Goal: Task Accomplishment & Management: Complete application form

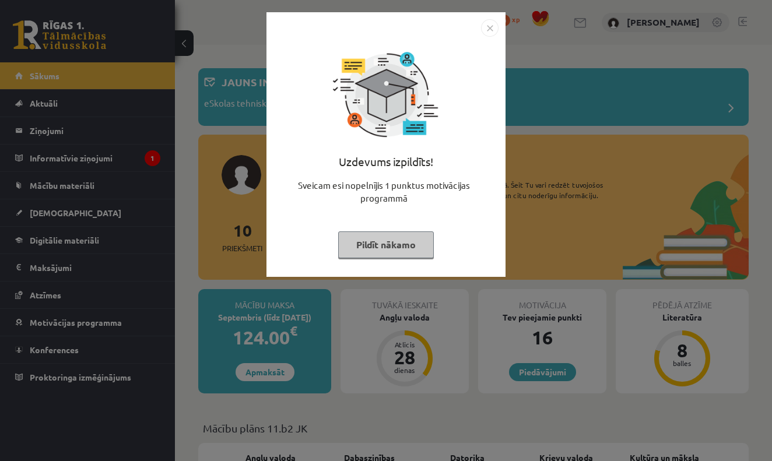
drag, startPoint x: 0, startPoint y: 0, endPoint x: 575, endPoint y: 108, distance: 585.2
click at [575, 108] on div "Uzdevums izpildīts! Sveicam esi nopelnījis 1 punktus motivācijas programmā Pild…" at bounding box center [386, 230] width 772 height 461
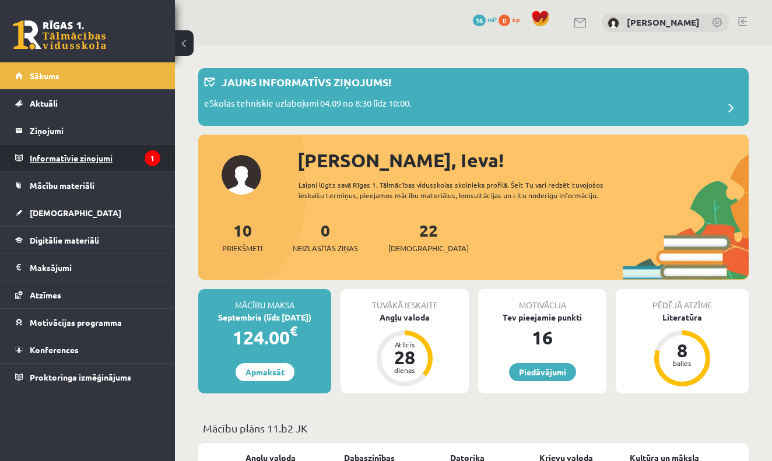
click at [98, 161] on legend "Informatīvie ziņojumi 1" at bounding box center [95, 158] width 131 height 27
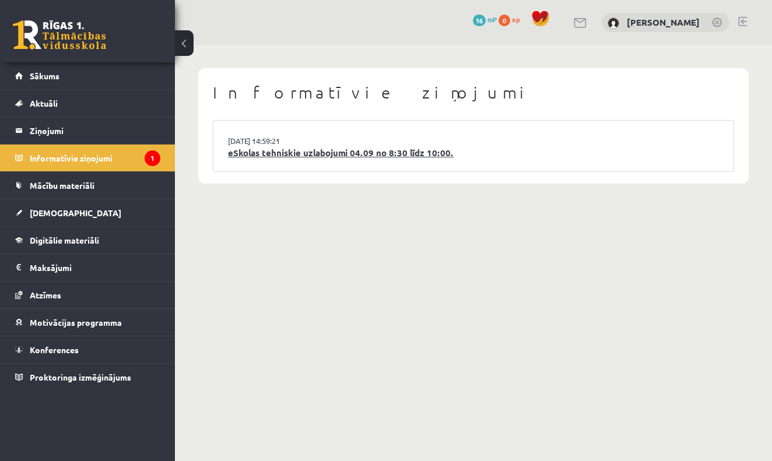
click at [365, 154] on link "eSkolas tehniskie uzlabojumi 04.09 no 8:30 līdz 10:00." at bounding box center [473, 152] width 491 height 13
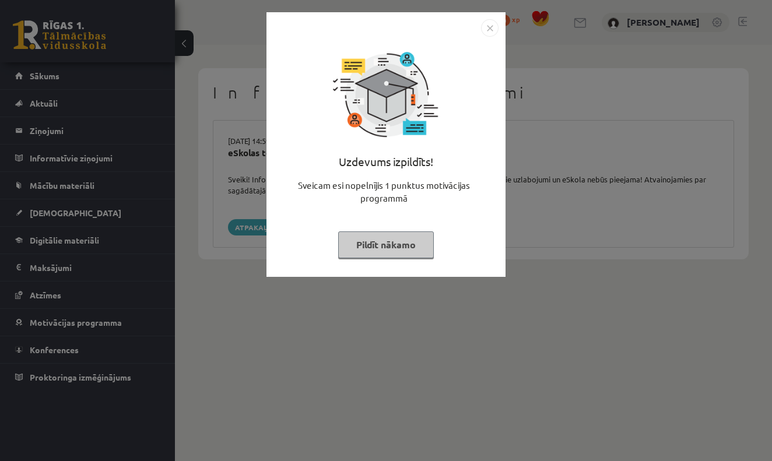
click at [485, 27] on img "Close" at bounding box center [489, 27] width 17 height 17
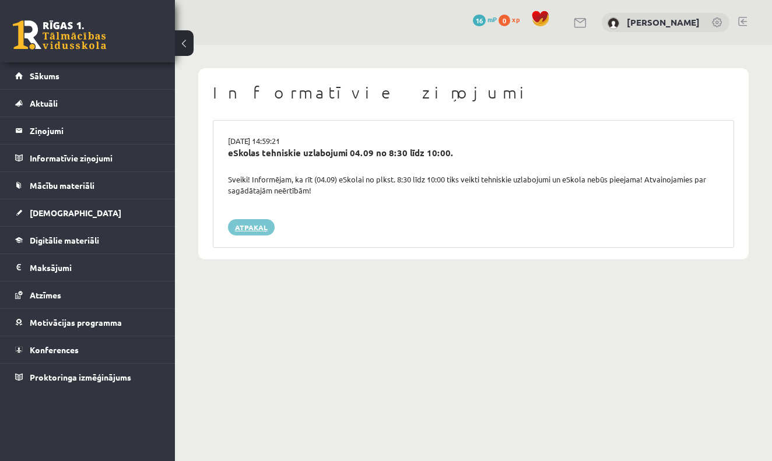
click at [260, 221] on link "Atpakaļ" at bounding box center [251, 227] width 47 height 16
click at [245, 224] on link "Atpakaļ" at bounding box center [251, 227] width 47 height 16
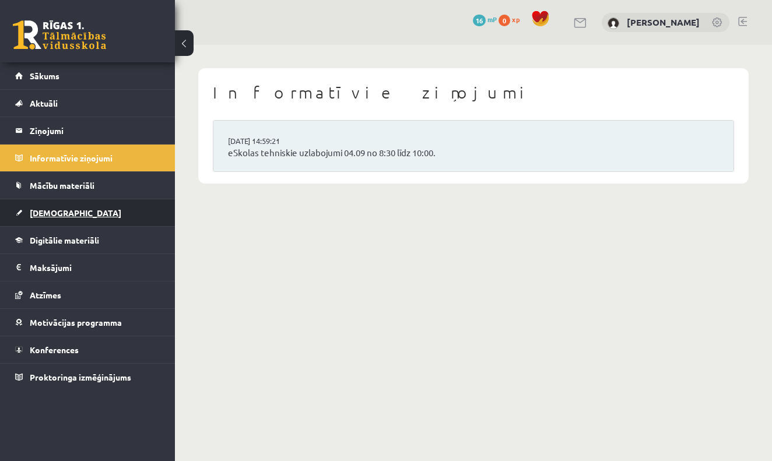
click at [38, 212] on span "[DEMOGRAPHIC_DATA]" at bounding box center [76, 212] width 92 height 10
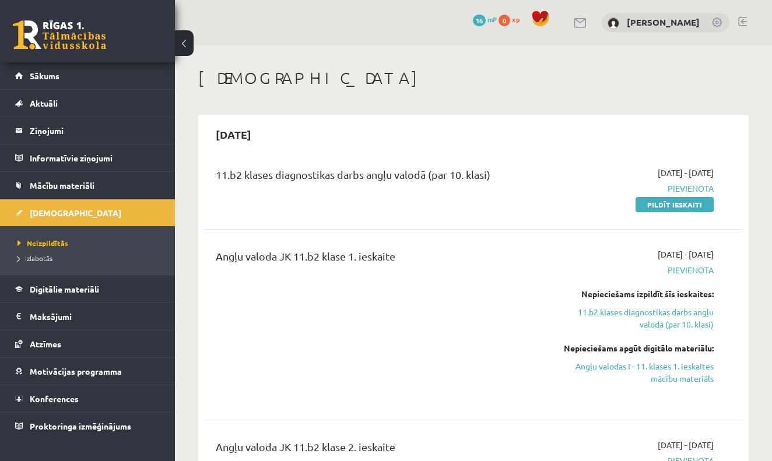
click at [674, 206] on link "Pildīt ieskaiti" at bounding box center [674, 204] width 78 height 15
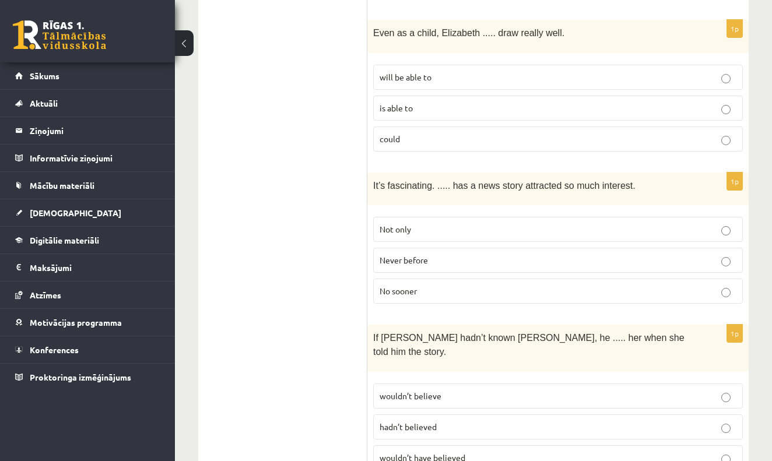
scroll to position [564, 0]
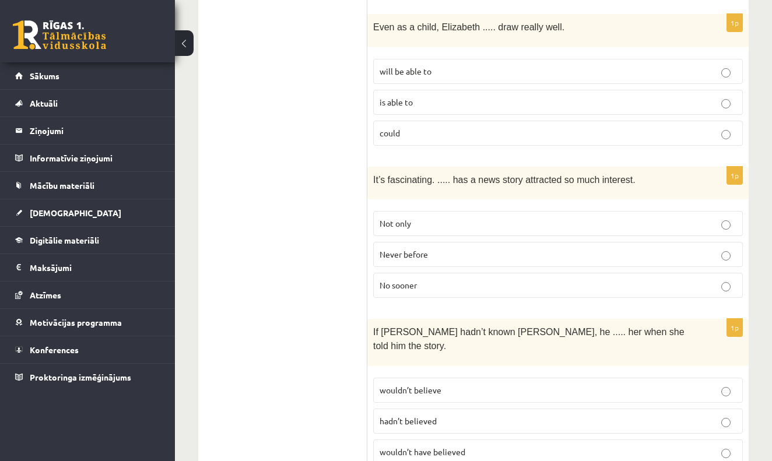
click at [729, 258] on label "Never before" at bounding box center [557, 254] width 369 height 25
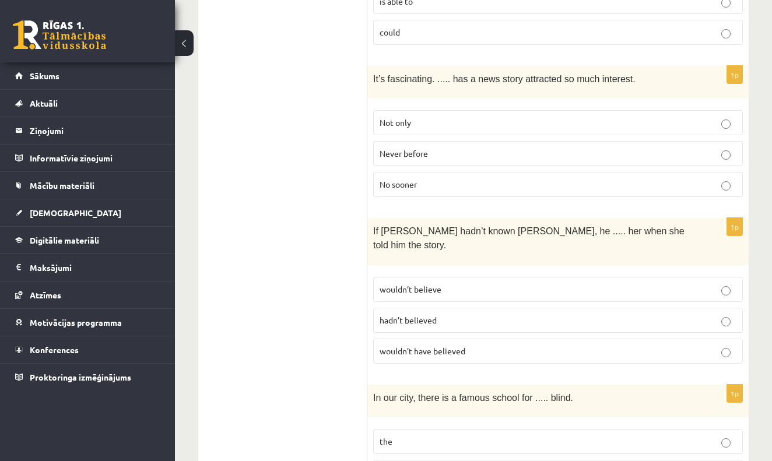
scroll to position [668, 0]
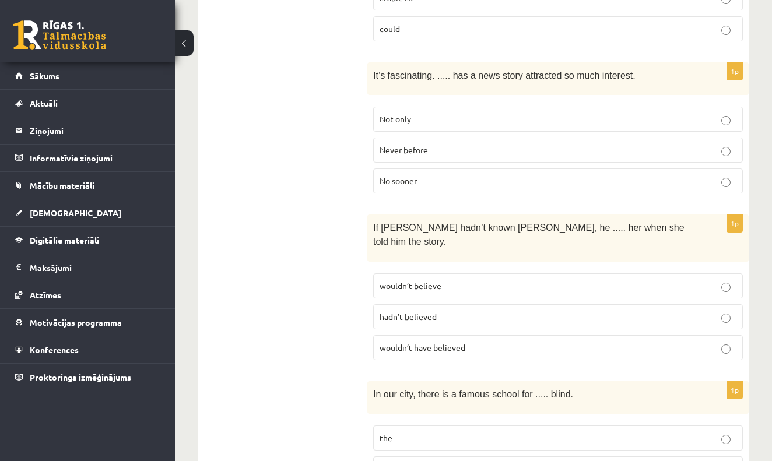
click at [732, 342] on p "wouldn’t have believed" at bounding box center [557, 348] width 357 height 12
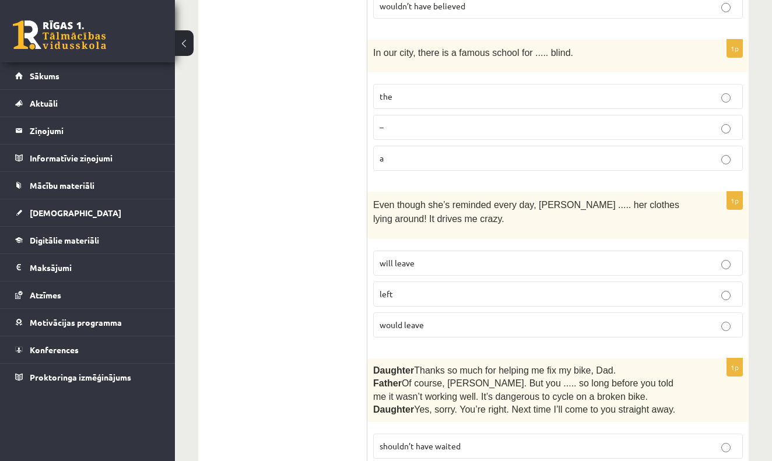
scroll to position [1012, 0]
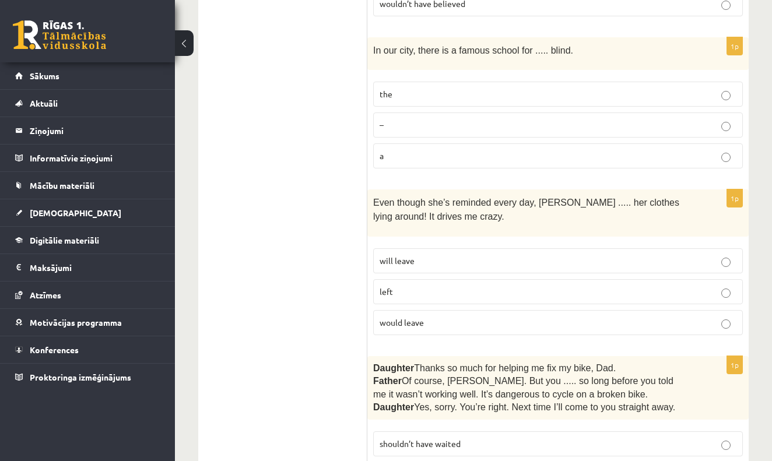
click at [720, 255] on p "will leave" at bounding box center [557, 261] width 357 height 12
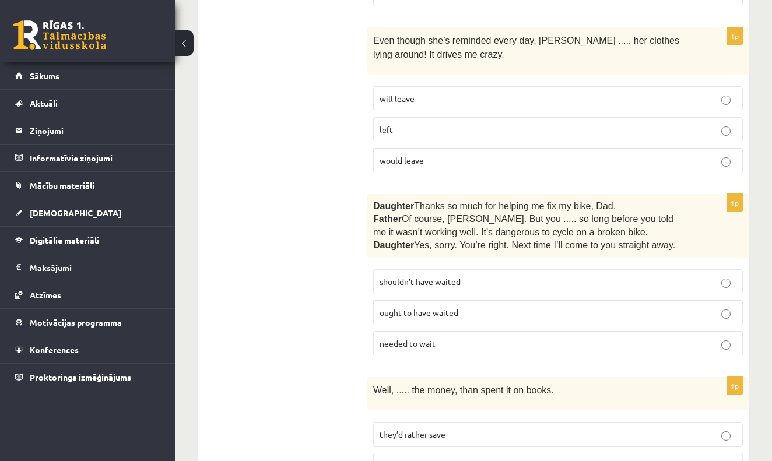
scroll to position [1174, 0]
click at [731, 275] on p "shouldn’t have waited" at bounding box center [557, 281] width 357 height 12
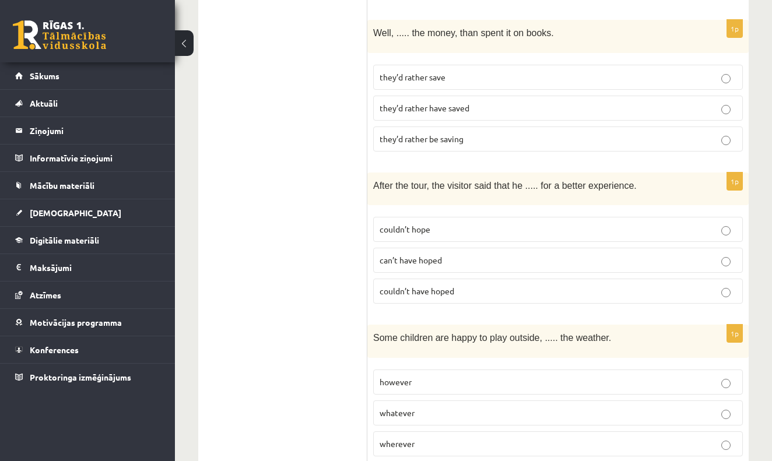
scroll to position [1532, 0]
click at [719, 70] on p "they’d rather save" at bounding box center [557, 76] width 357 height 12
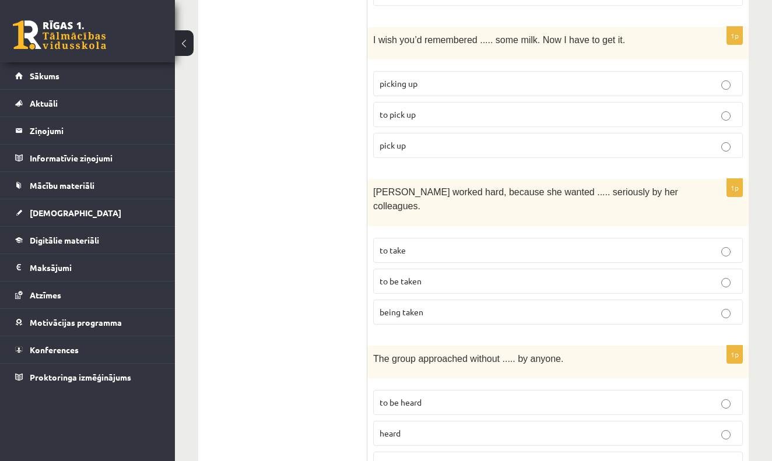
scroll to position [1984, 0]
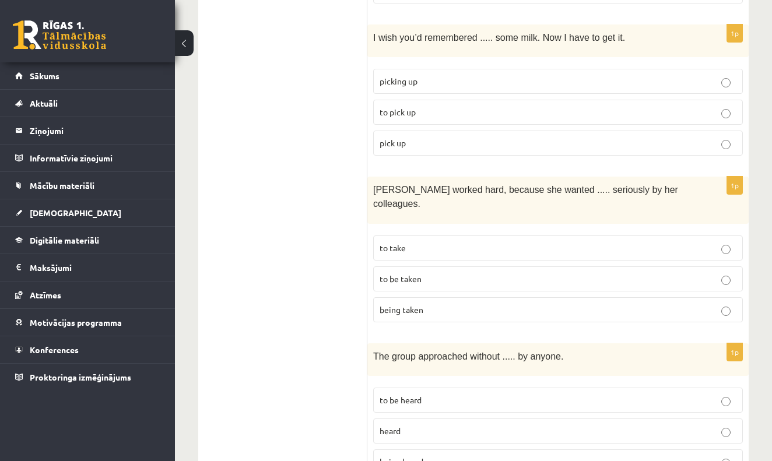
click at [726, 456] on p "being heard" at bounding box center [557, 462] width 357 height 12
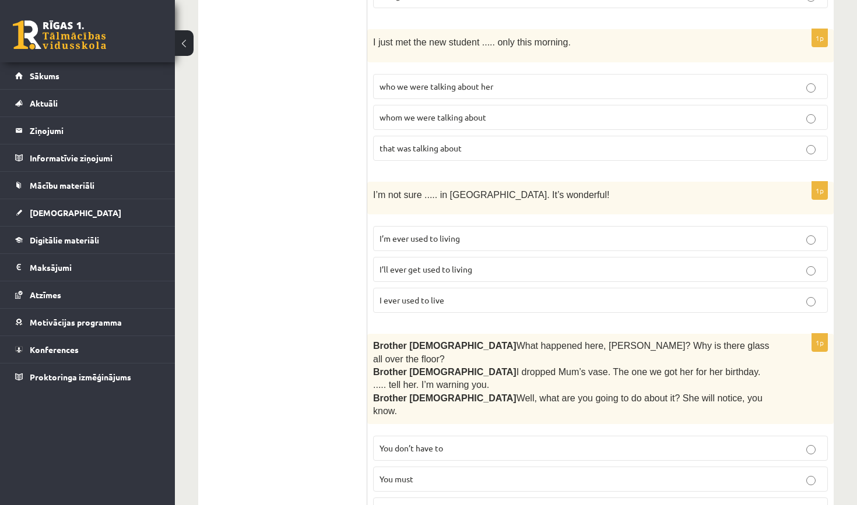
scroll to position [2423, 0]
click at [771, 256] on label "I’ll ever get used to living" at bounding box center [600, 268] width 455 height 25
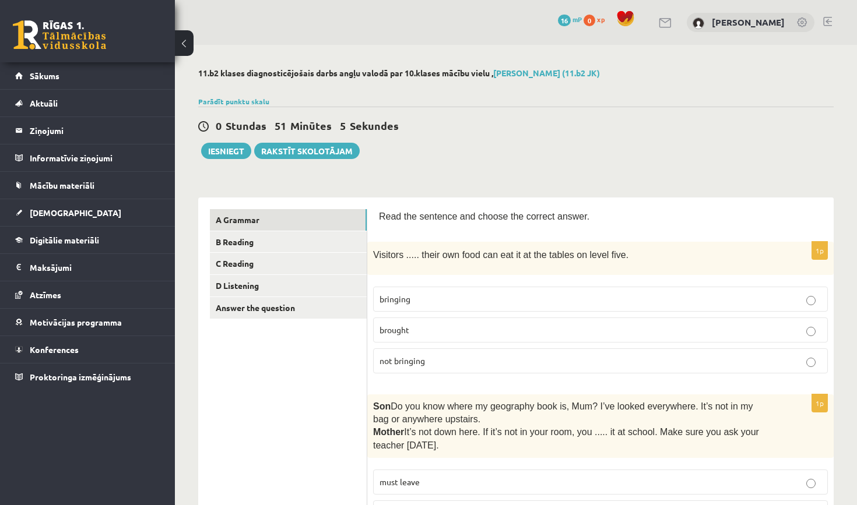
scroll to position [0, 0]
click at [232, 241] on link "B Reading" at bounding box center [288, 242] width 157 height 22
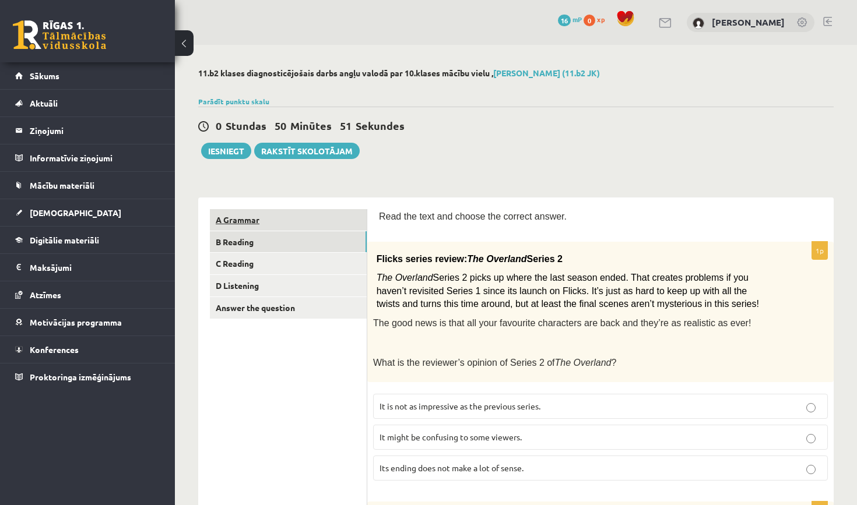
click at [254, 221] on link "A Grammar" at bounding box center [288, 220] width 157 height 22
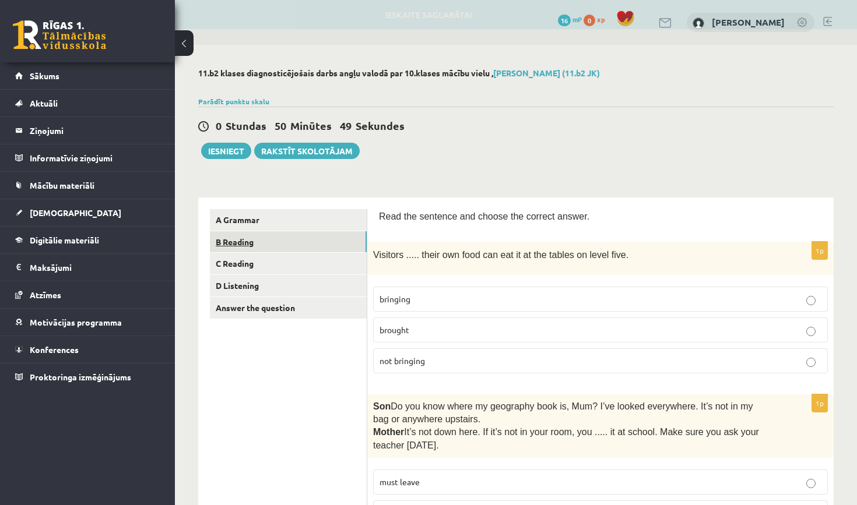
click at [244, 244] on link "B Reading" at bounding box center [288, 242] width 157 height 22
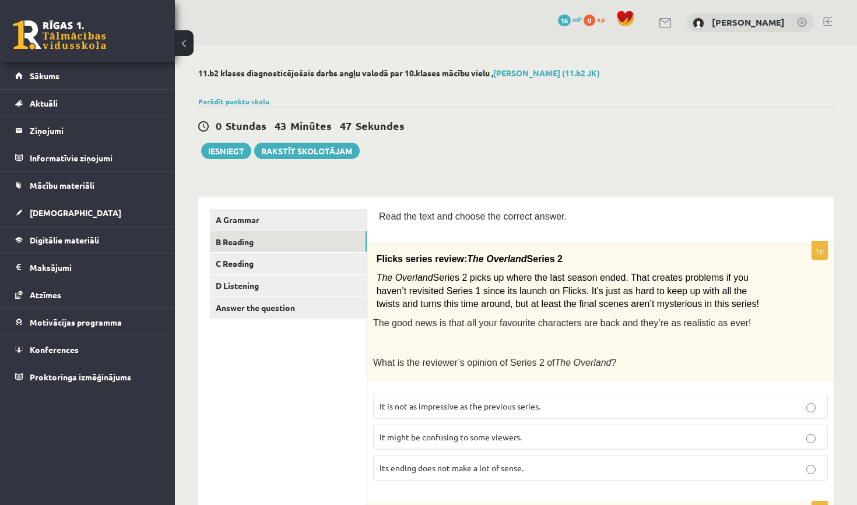
scroll to position [-19, 0]
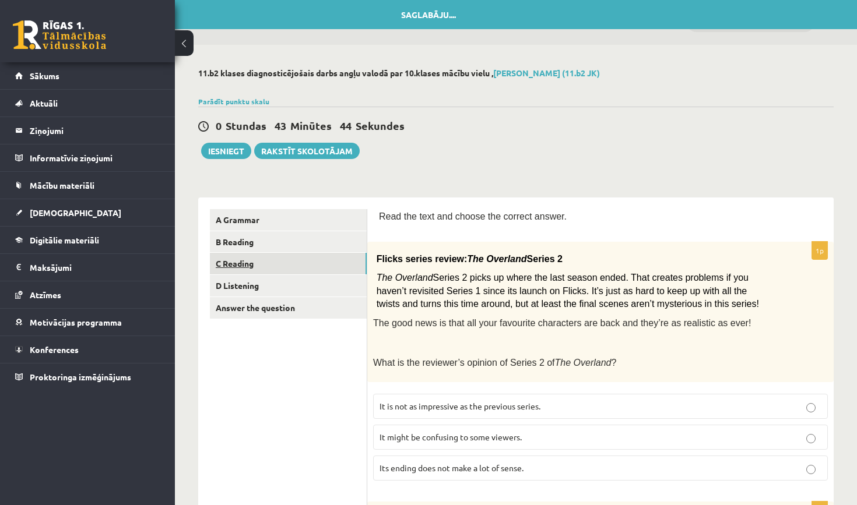
click at [239, 275] on link "C Reading" at bounding box center [288, 264] width 157 height 22
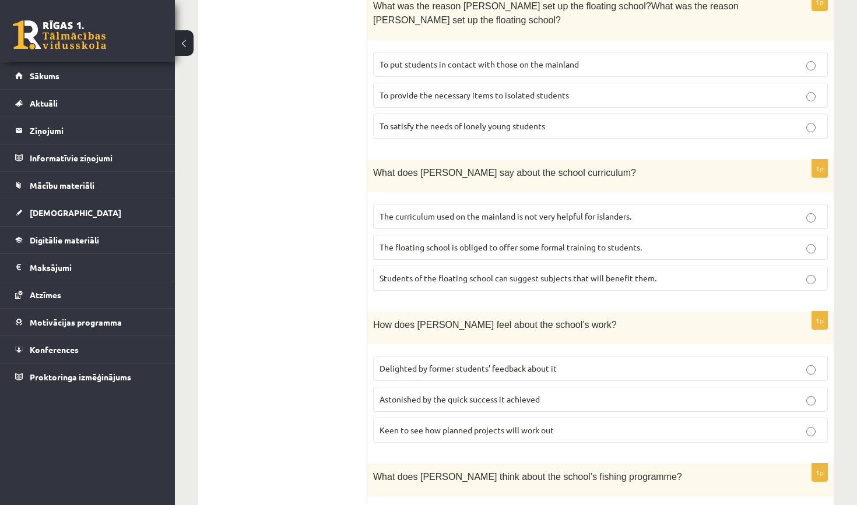
scroll to position [710, 0]
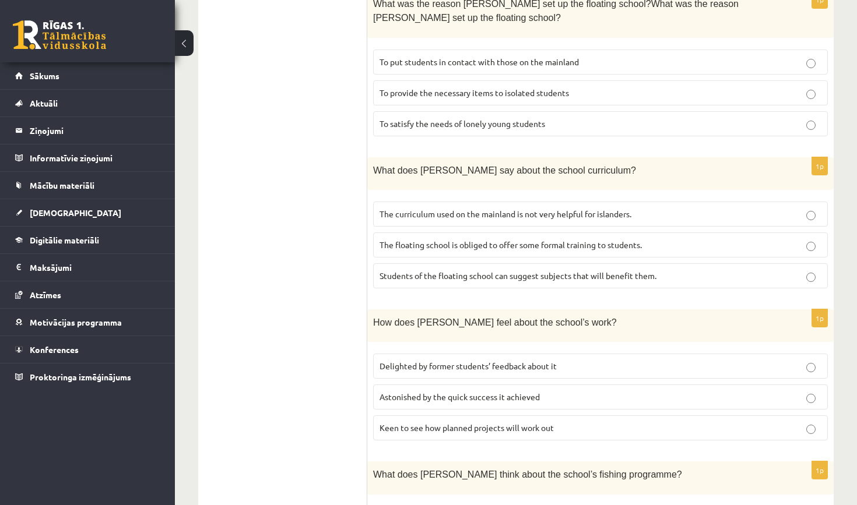
click at [771, 263] on label "Students of the floating school can suggest subjects that will benefit them." at bounding box center [600, 275] width 455 height 25
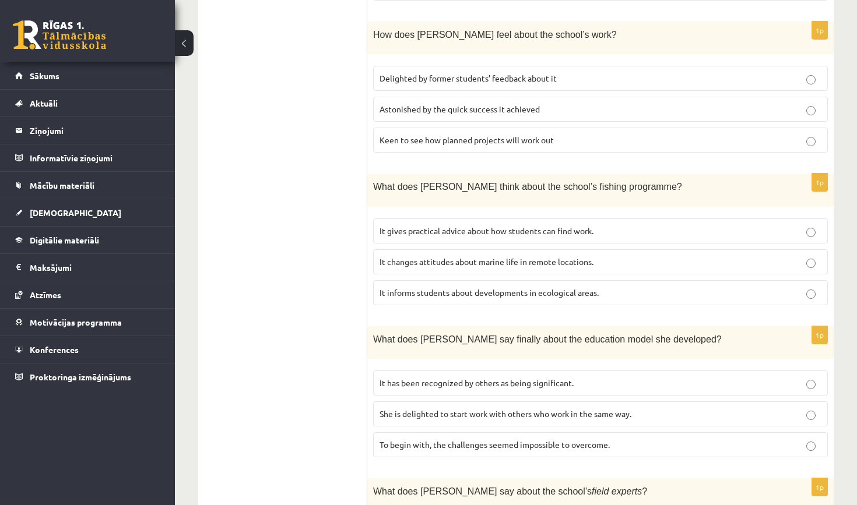
scroll to position [1003, 0]
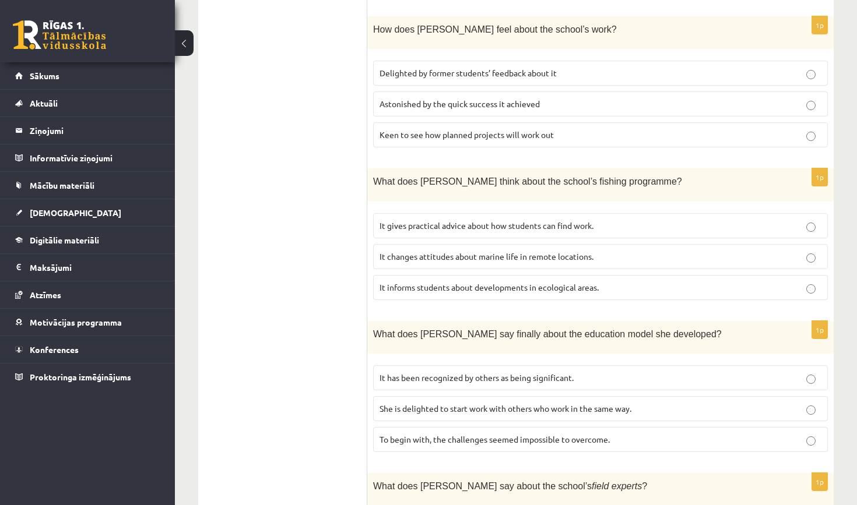
click at [771, 281] on p "It informs students about developments in ecological areas." at bounding box center [600, 287] width 442 height 12
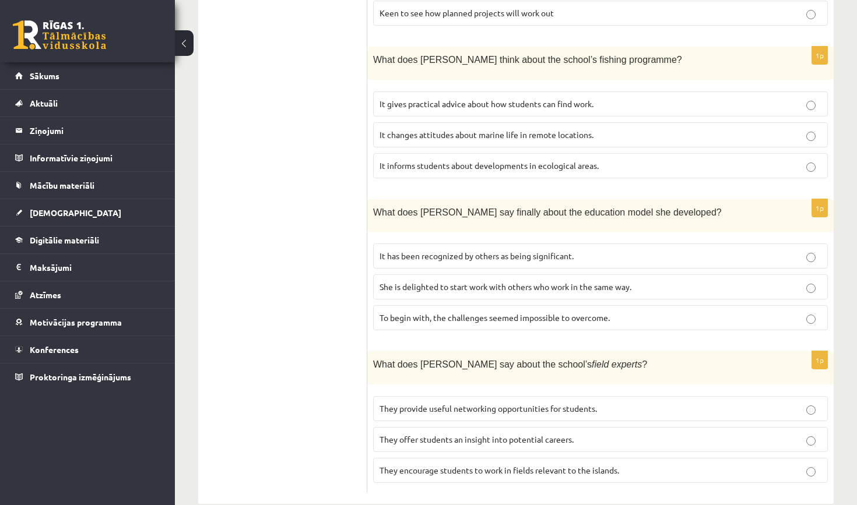
scroll to position [1124, 0]
click at [771, 312] on p "To begin with, the challenges seemed impossible to overcome." at bounding box center [600, 318] width 442 height 12
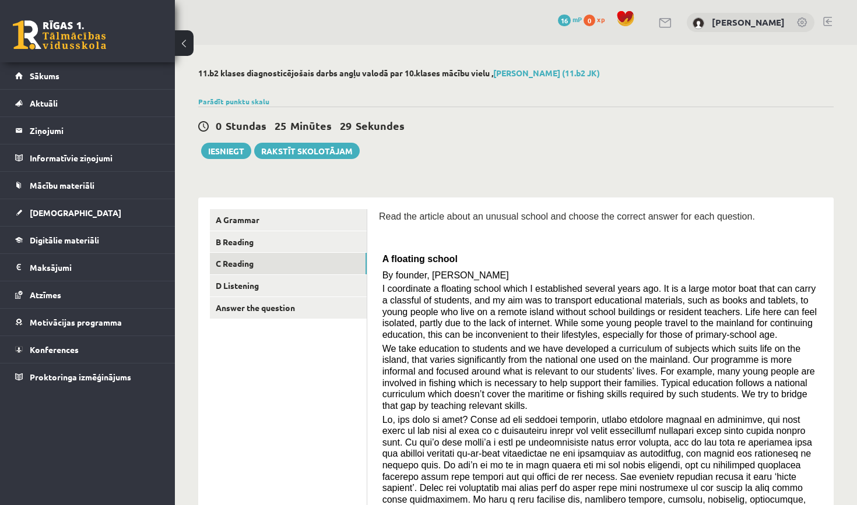
scroll to position [0, 0]
click at [308, 285] on link "D Listening" at bounding box center [288, 286] width 157 height 22
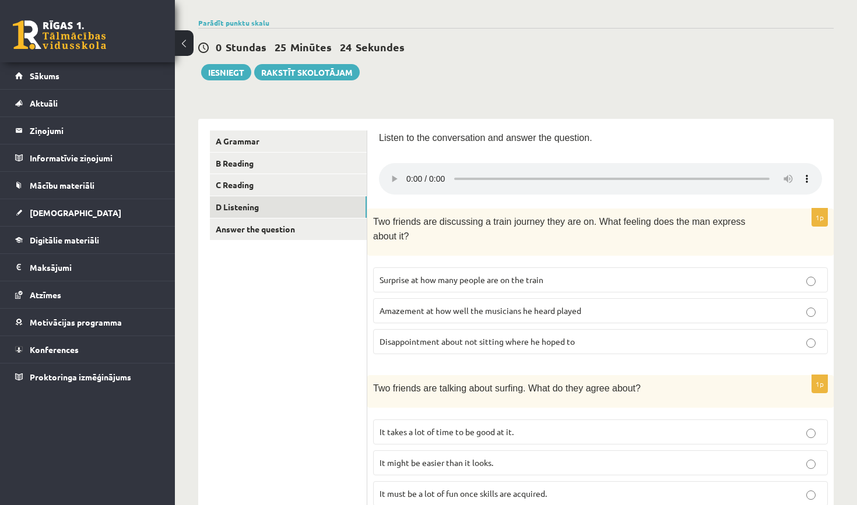
scroll to position [79, 0]
click at [409, 173] on audio at bounding box center [600, 178] width 443 height 31
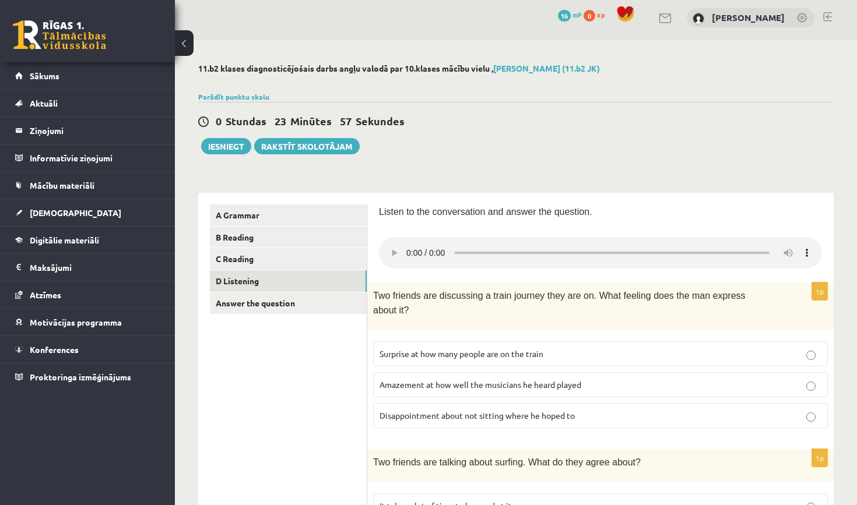
scroll to position [0, 0]
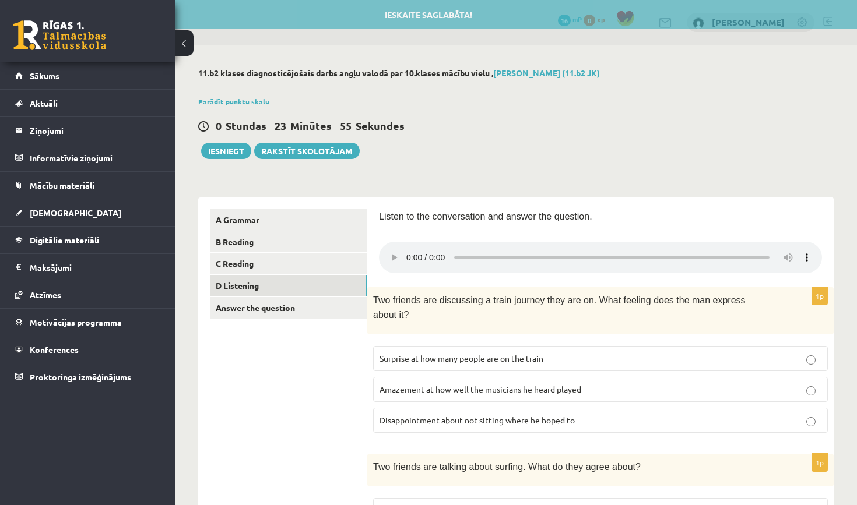
click at [406, 252] on audio at bounding box center [600, 257] width 443 height 31
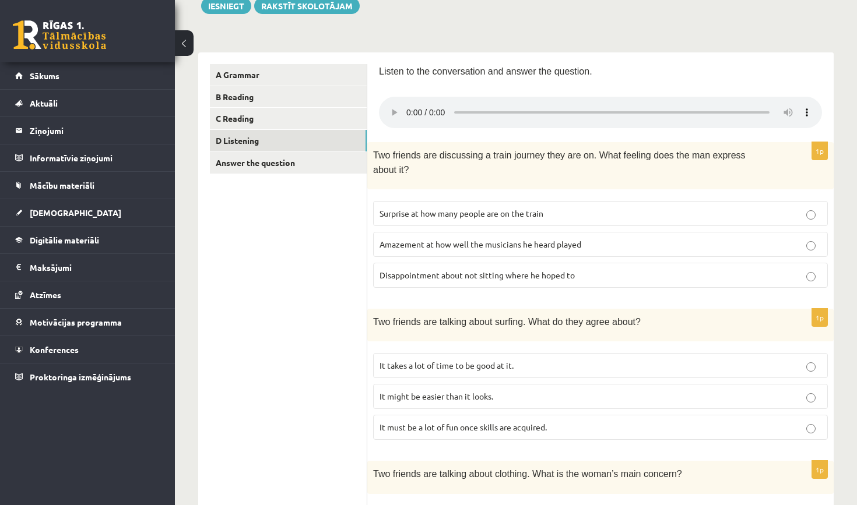
scroll to position [139, 0]
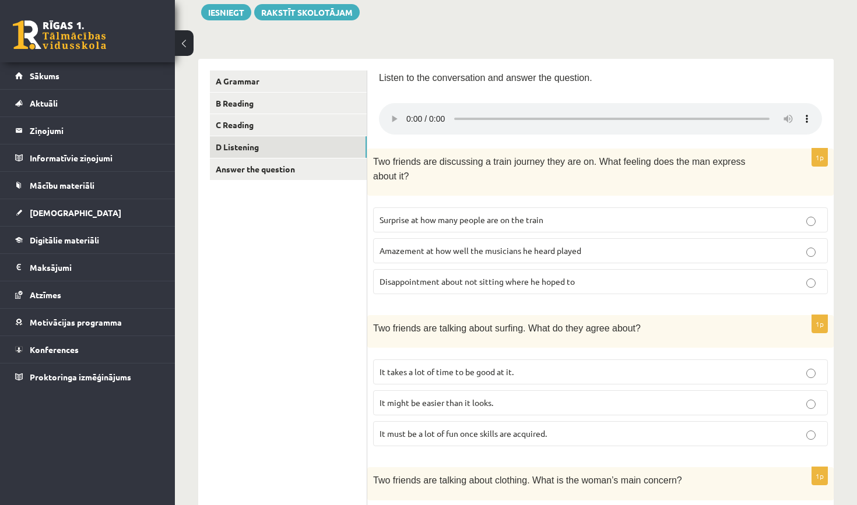
click at [407, 110] on audio at bounding box center [600, 118] width 443 height 31
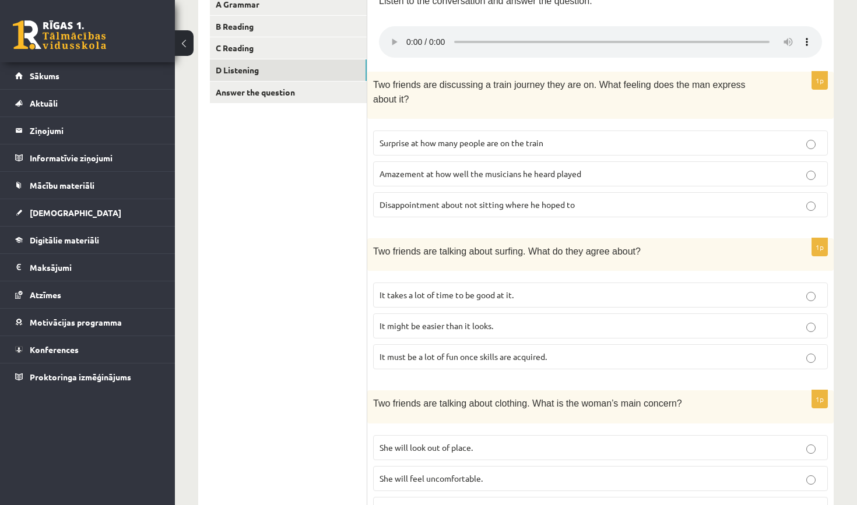
scroll to position [197, 0]
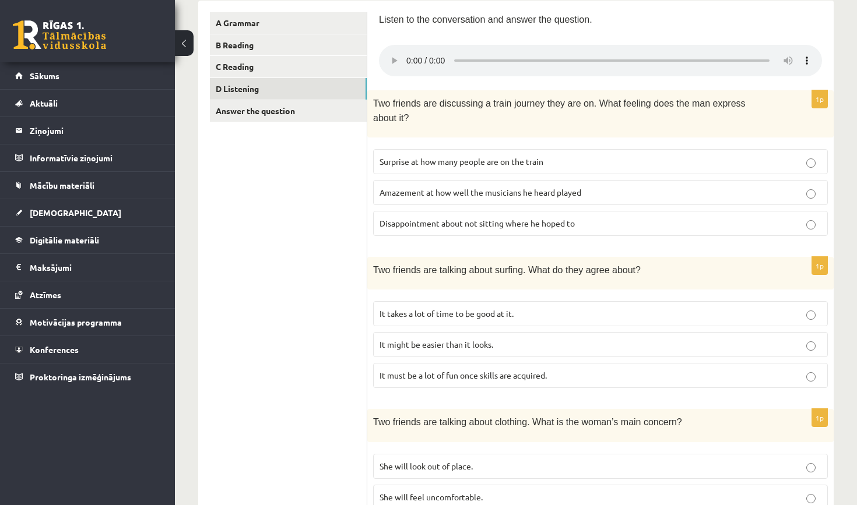
click at [409, 54] on audio at bounding box center [600, 60] width 443 height 31
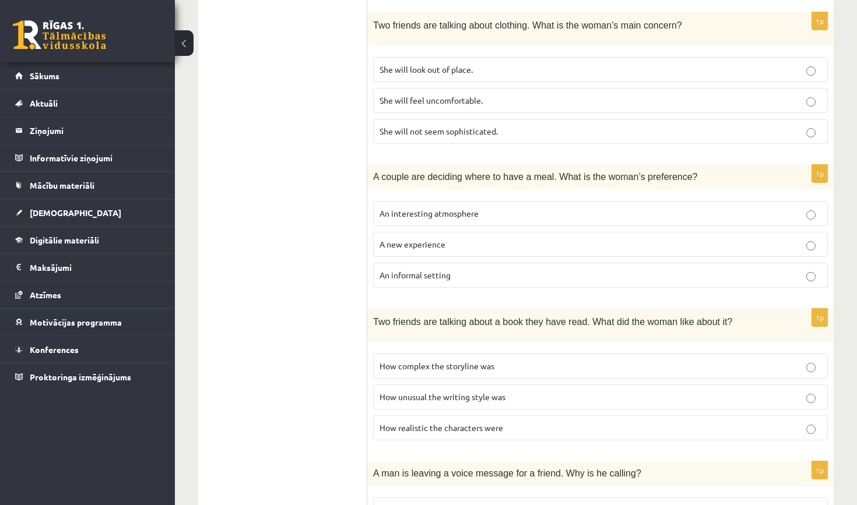
scroll to position [596, 0]
click at [771, 420] on p "How realistic the characters were" at bounding box center [600, 426] width 442 height 12
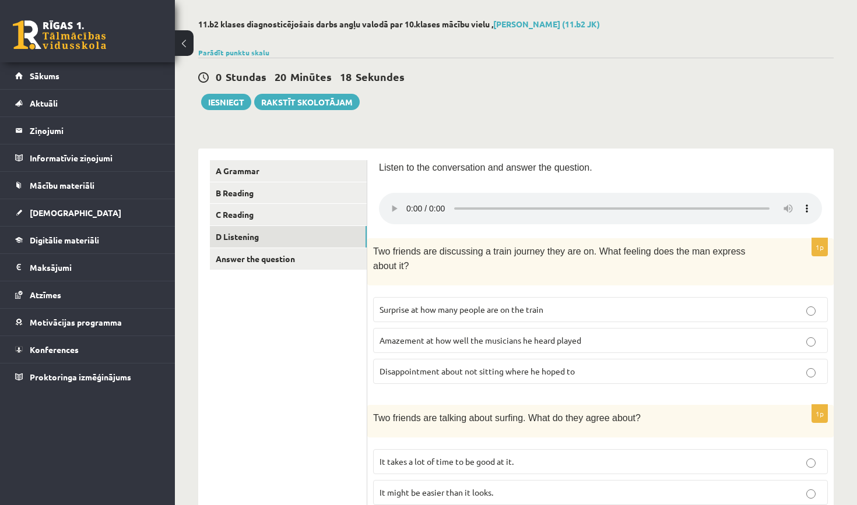
scroll to position [48, 0]
click at [668, 201] on audio at bounding box center [600, 208] width 443 height 31
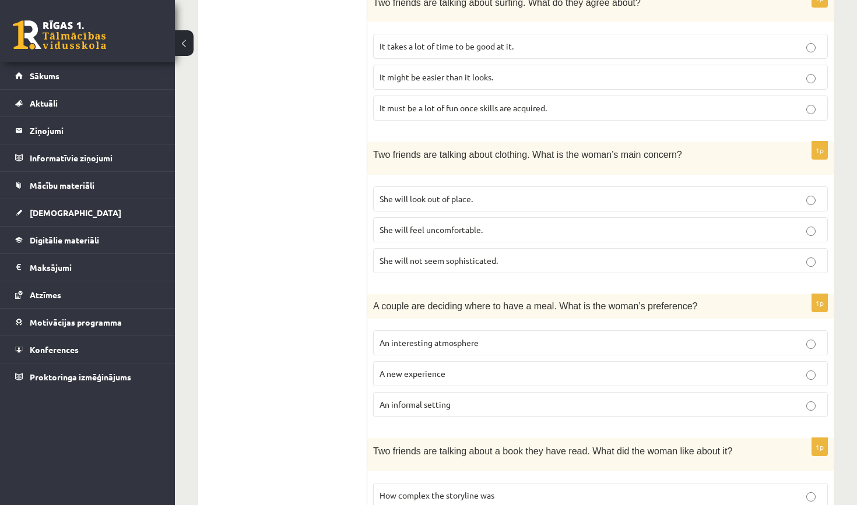
scroll to position [489, 0]
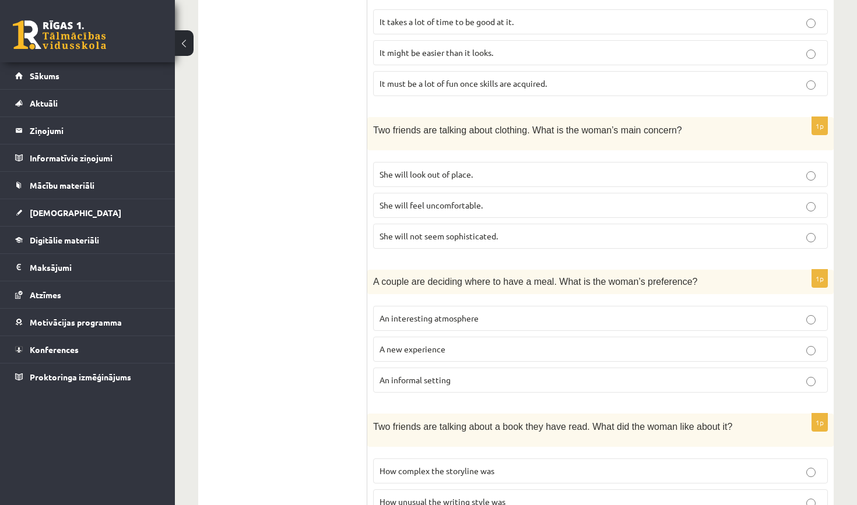
click at [771, 197] on label "She will feel uncomfortable." at bounding box center [600, 205] width 455 height 25
click at [771, 224] on label "She will not seem sophisticated." at bounding box center [600, 236] width 455 height 25
click at [771, 198] on label "She will feel uncomfortable." at bounding box center [600, 205] width 455 height 25
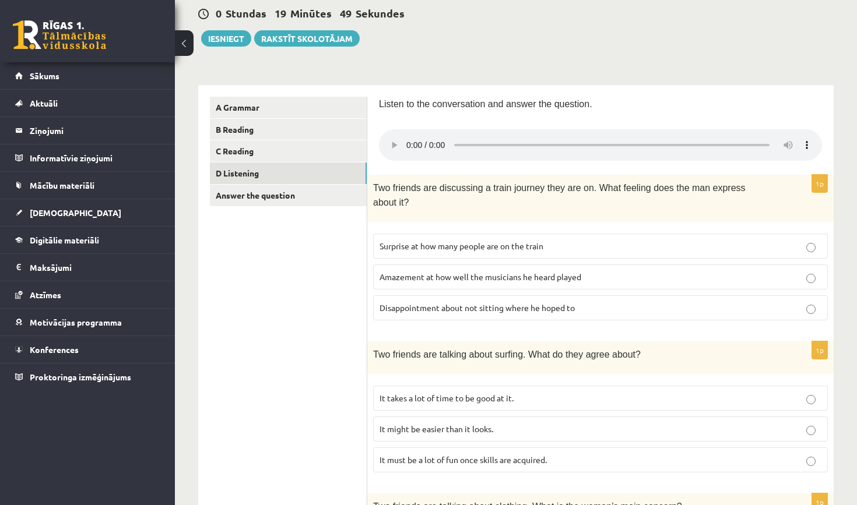
scroll to position [94, 0]
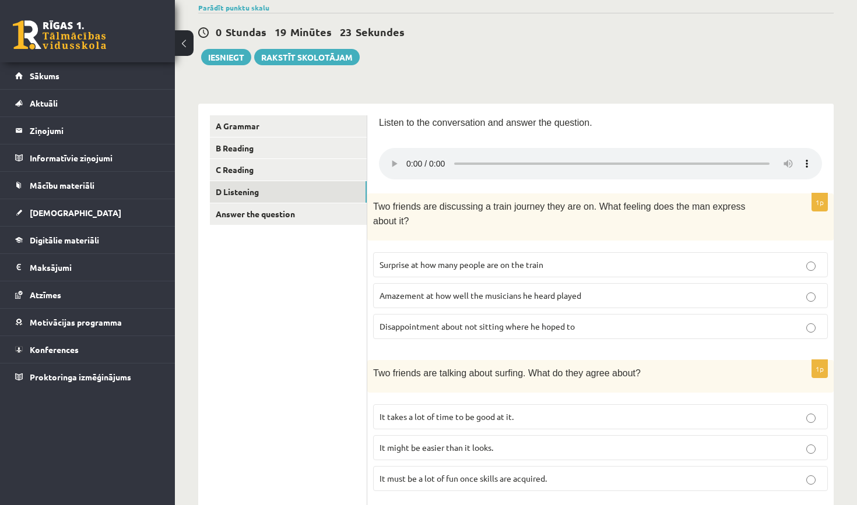
click at [771, 321] on p "Disappointment about not sitting where he hoped to" at bounding box center [600, 327] width 442 height 12
click at [279, 217] on link "Answer the question" at bounding box center [288, 214] width 157 height 22
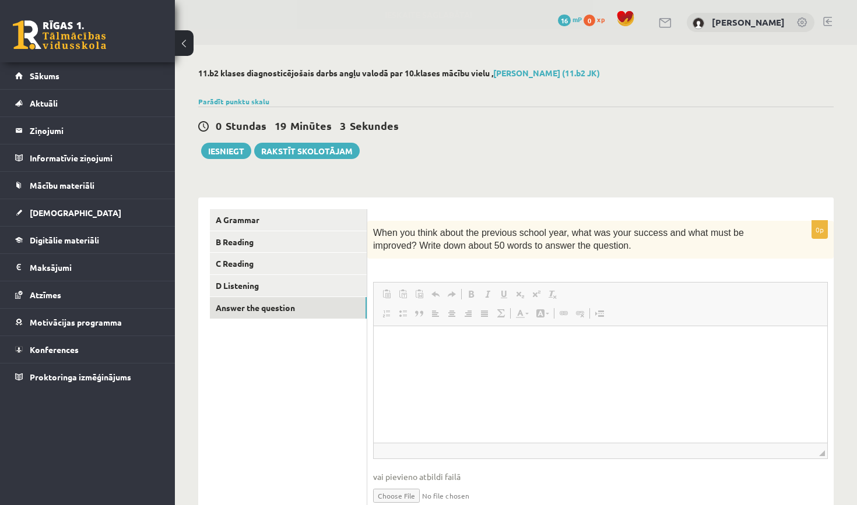
scroll to position [0, 0]
click at [420, 332] on html at bounding box center [600, 344] width 453 height 36
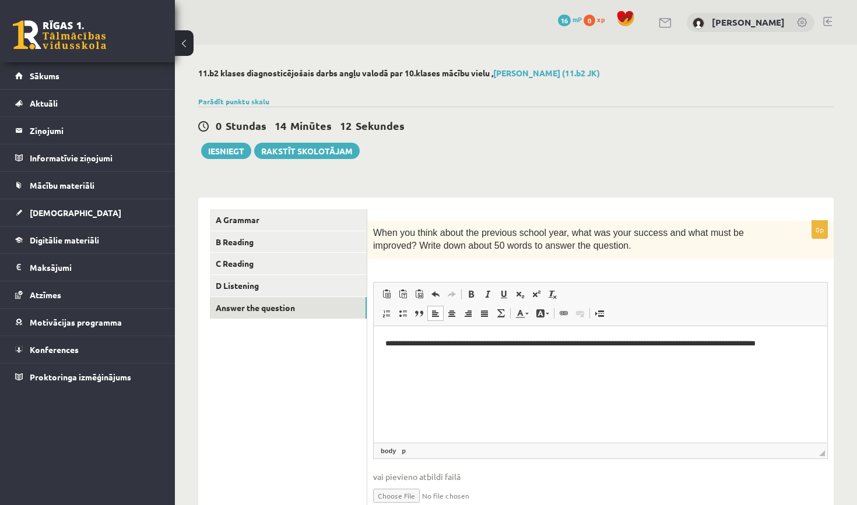
click at [398, 346] on p "**********" at bounding box center [600, 343] width 430 height 12
click at [771, 346] on p "**********" at bounding box center [600, 343] width 430 height 12
click at [590, 357] on p "**********" at bounding box center [600, 348] width 430 height 23
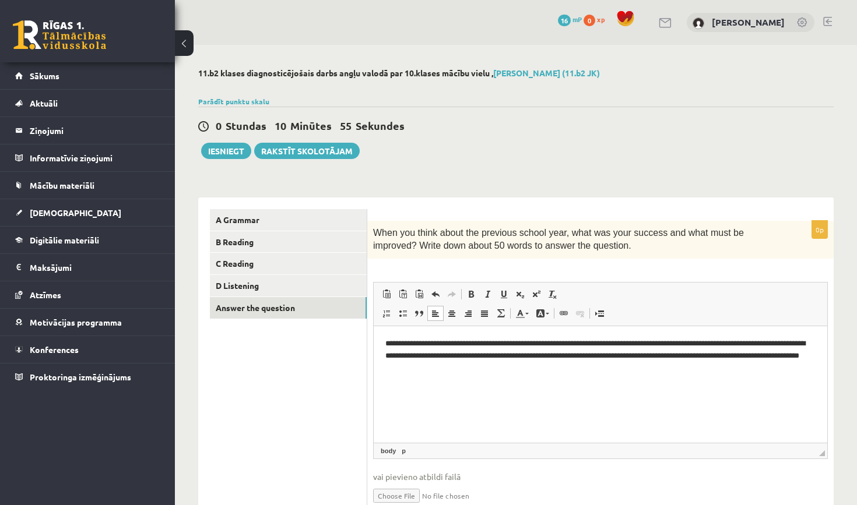
click at [480, 369] on p "**********" at bounding box center [600, 354] width 430 height 35
click at [771, 346] on p "**********" at bounding box center [600, 348] width 430 height 23
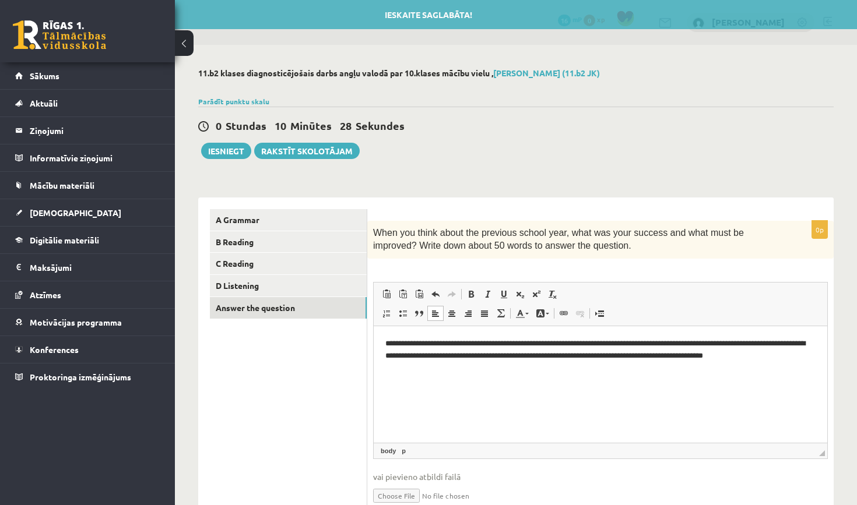
click at [771, 346] on p "**********" at bounding box center [600, 348] width 430 height 23
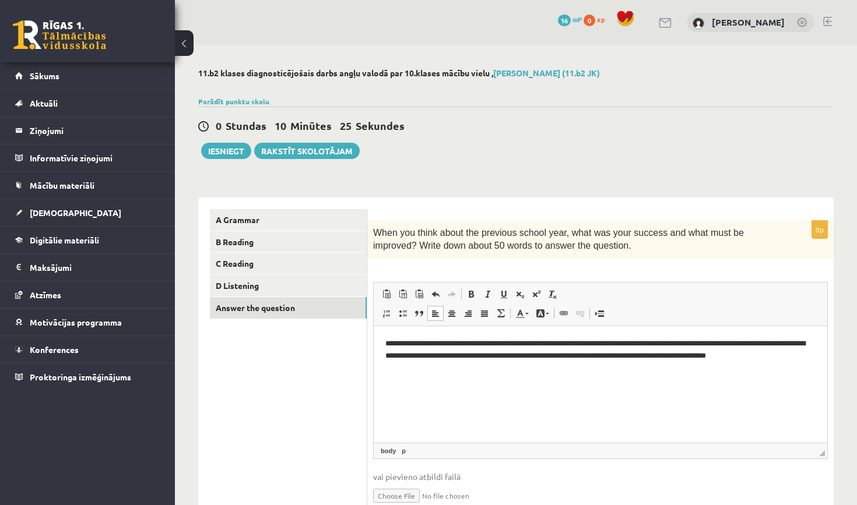
click at [771, 357] on p "**********" at bounding box center [600, 348] width 430 height 23
click at [570, 367] on p "**********" at bounding box center [600, 354] width 430 height 35
click at [685, 371] on p "**********" at bounding box center [600, 354] width 430 height 35
click at [554, 370] on p "**********" at bounding box center [600, 354] width 430 height 35
click at [691, 372] on p "**********" at bounding box center [600, 354] width 430 height 35
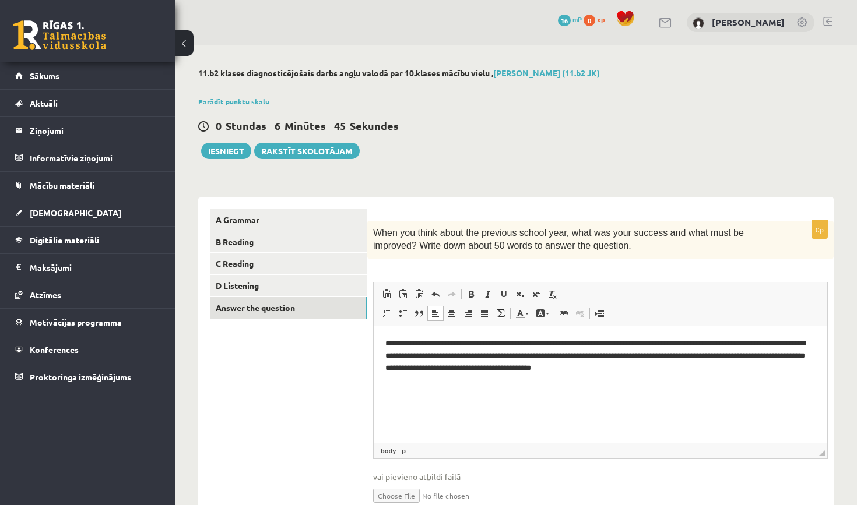
click at [264, 308] on link "Answer the question" at bounding box center [288, 308] width 157 height 22
click at [237, 153] on button "Iesniegt" at bounding box center [226, 151] width 50 height 16
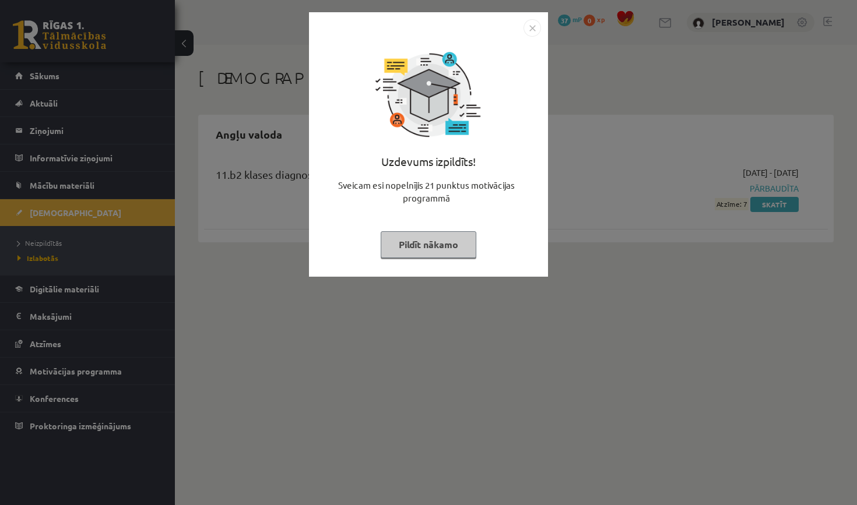
click at [429, 246] on button "Pildīt nākamo" at bounding box center [429, 244] width 96 height 27
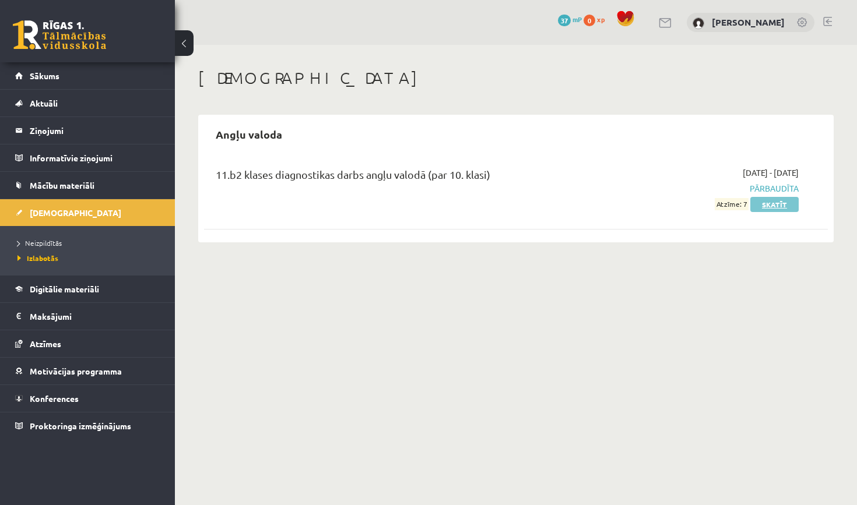
click at [780, 209] on link "Skatīt" at bounding box center [774, 204] width 48 height 15
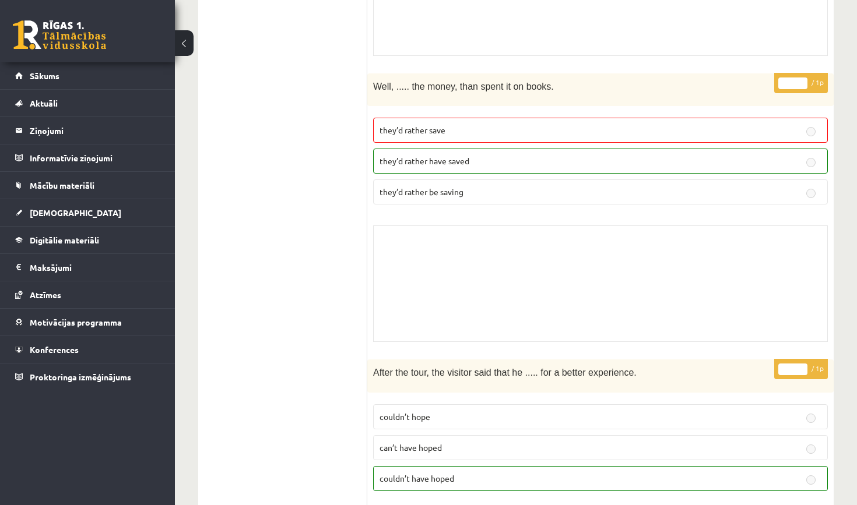
scroll to position [2505, 0]
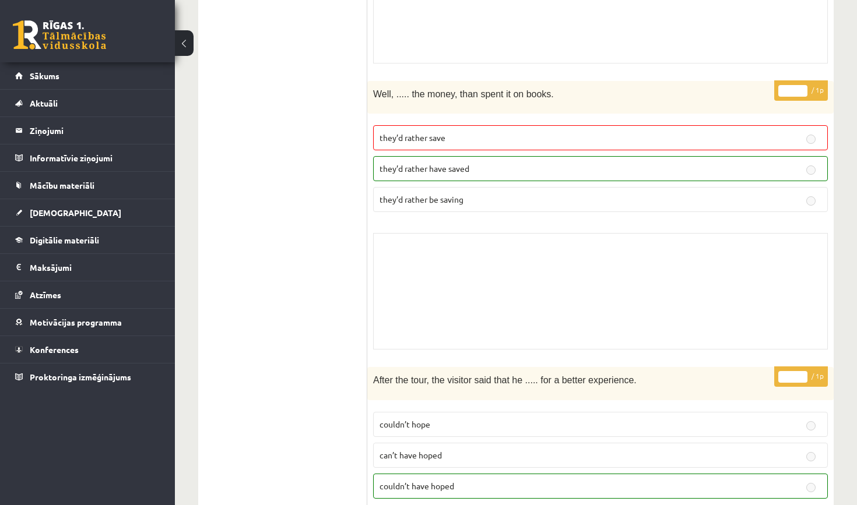
click at [805, 163] on p "they’d rather have saved" at bounding box center [600, 169] width 442 height 12
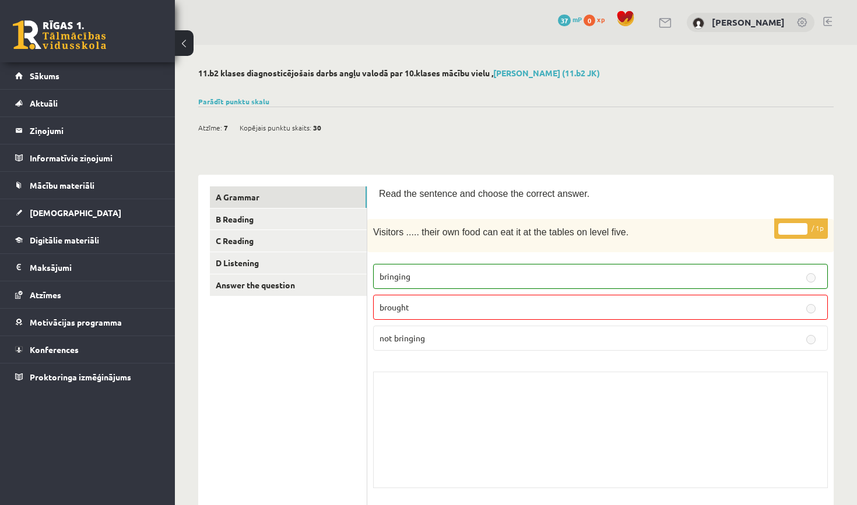
scroll to position [0, 0]
click at [249, 220] on link "B Reading" at bounding box center [288, 220] width 157 height 22
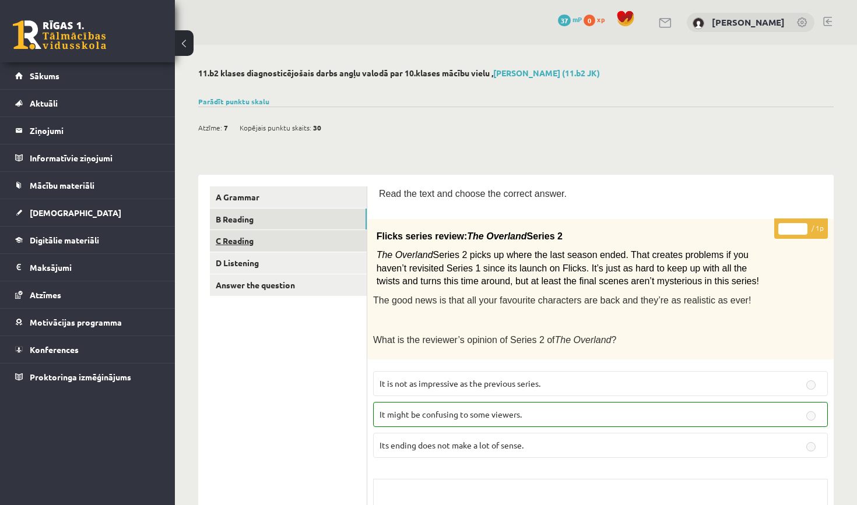
click at [248, 237] on link "C Reading" at bounding box center [288, 241] width 157 height 22
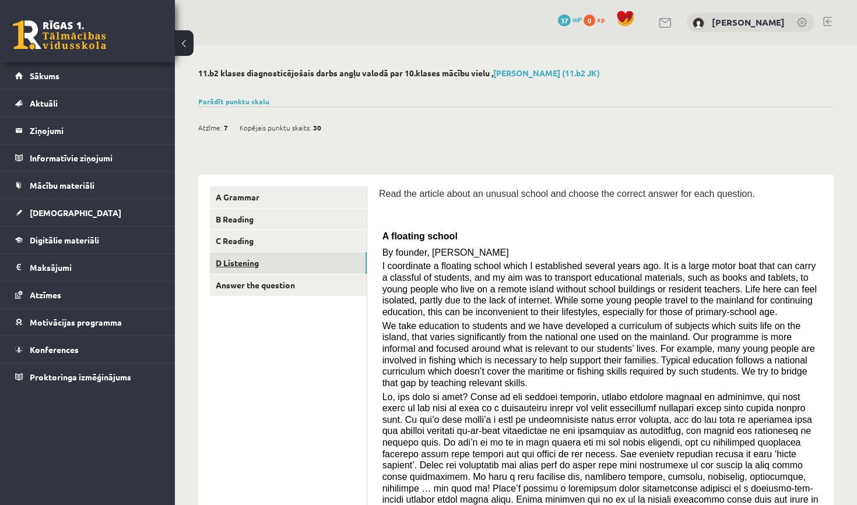
click at [245, 266] on link "D Listening" at bounding box center [288, 263] width 157 height 22
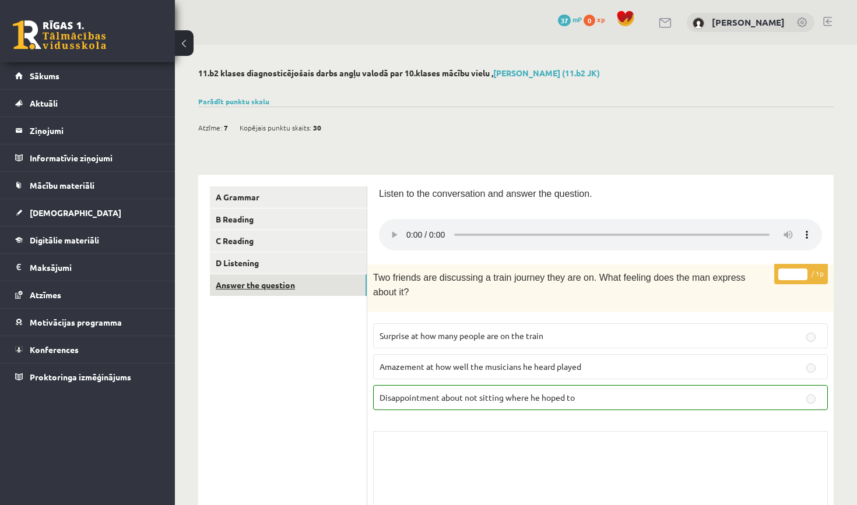
click at [265, 281] on link "Answer the question" at bounding box center [288, 286] width 157 height 22
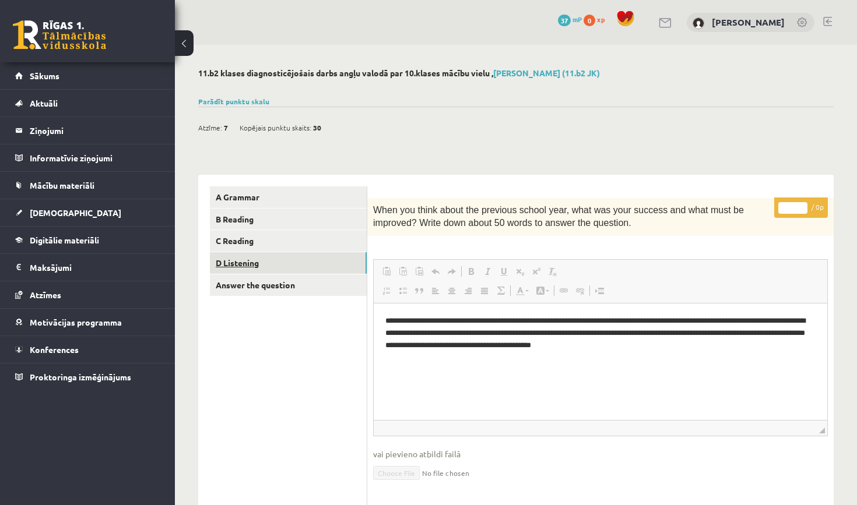
click at [252, 263] on link "D Listening" at bounding box center [288, 263] width 157 height 22
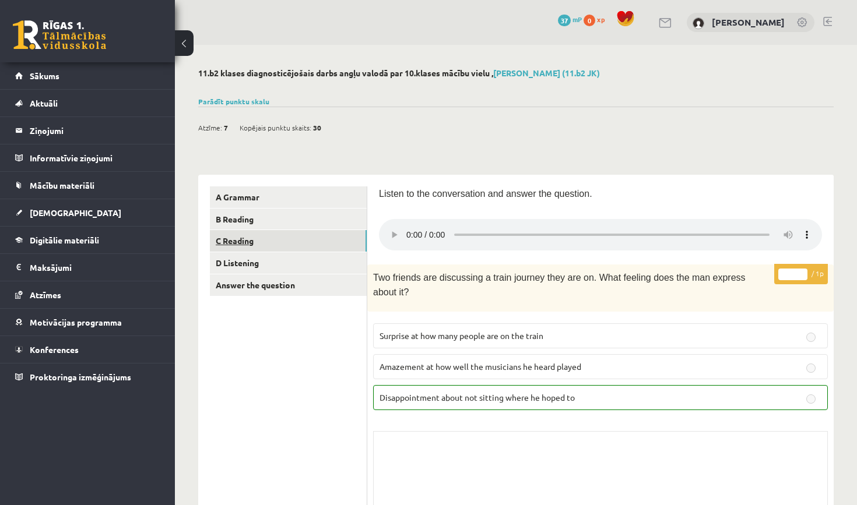
click at [235, 247] on link "C Reading" at bounding box center [288, 241] width 157 height 22
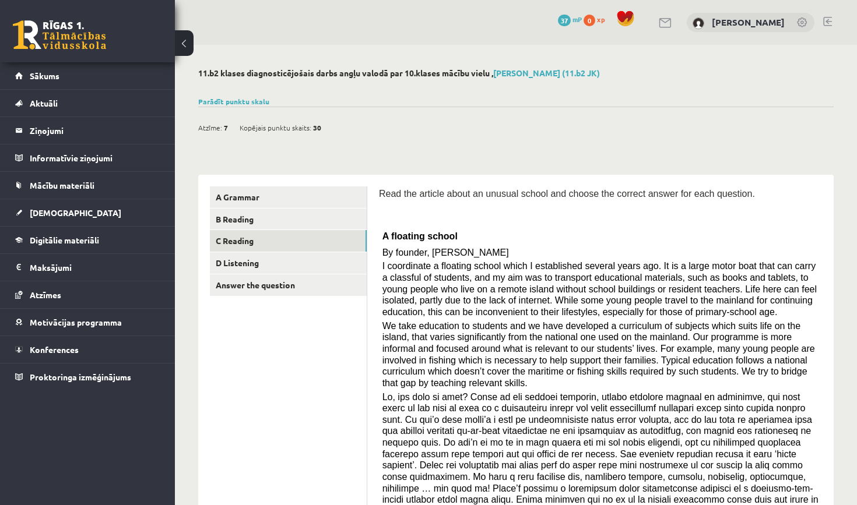
click at [188, 44] on button at bounding box center [184, 43] width 19 height 26
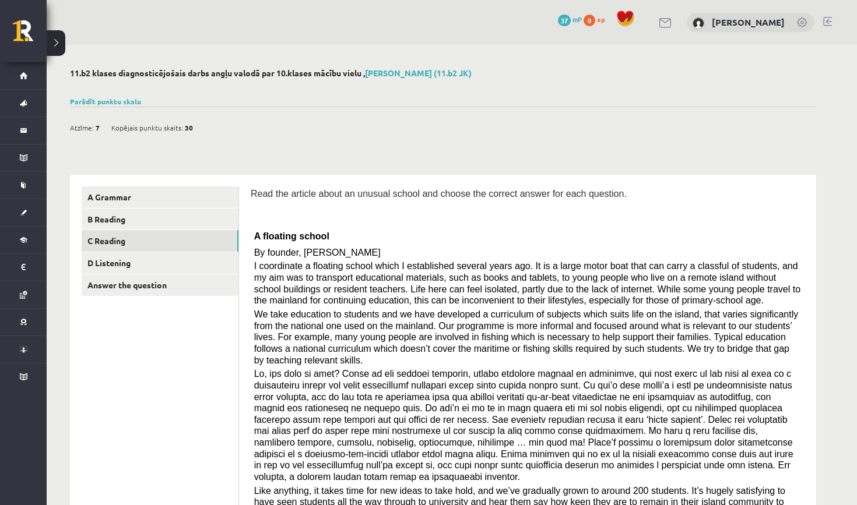
click at [65, 49] on button at bounding box center [56, 43] width 19 height 26
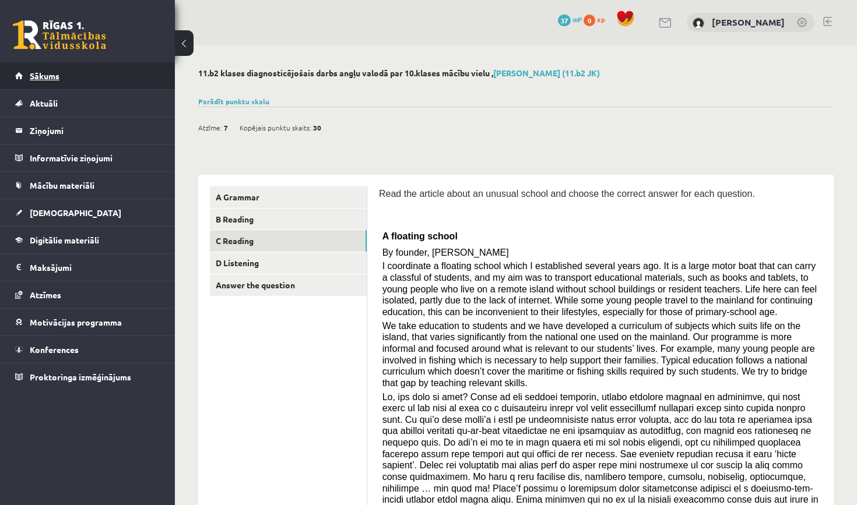
click at [45, 78] on span "Sākums" at bounding box center [45, 76] width 30 height 10
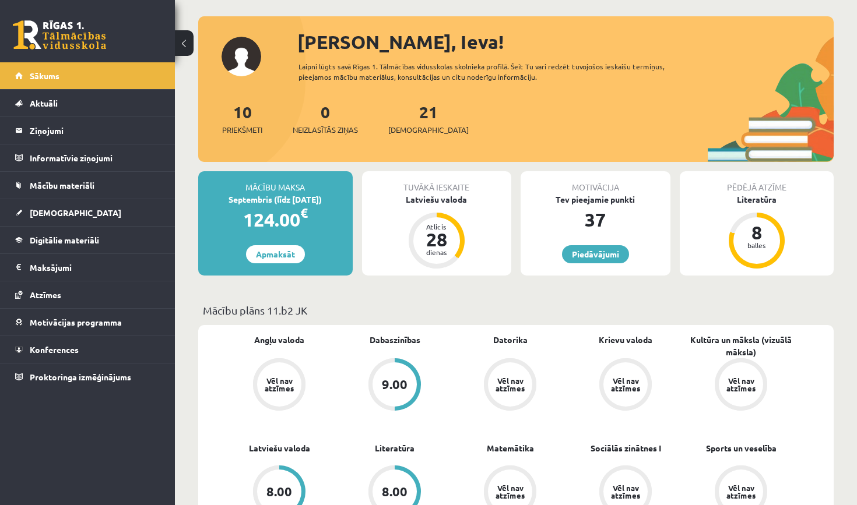
scroll to position [51, 0]
click at [50, 214] on span "[DEMOGRAPHIC_DATA]" at bounding box center [76, 212] width 92 height 10
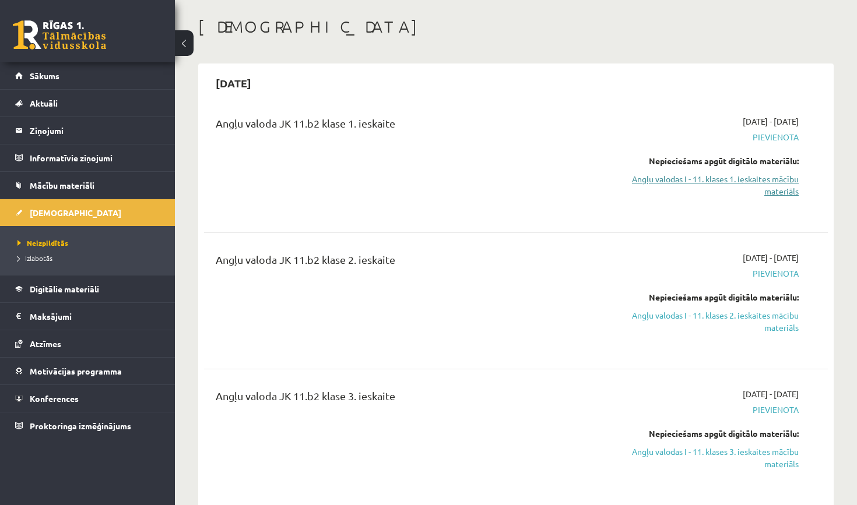
click at [699, 177] on link "Angļu valodas I - 11. klases 1. ieskaites mācību materiāls" at bounding box center [707, 185] width 182 height 24
click at [66, 186] on span "Mācību materiāli" at bounding box center [62, 185] width 65 height 10
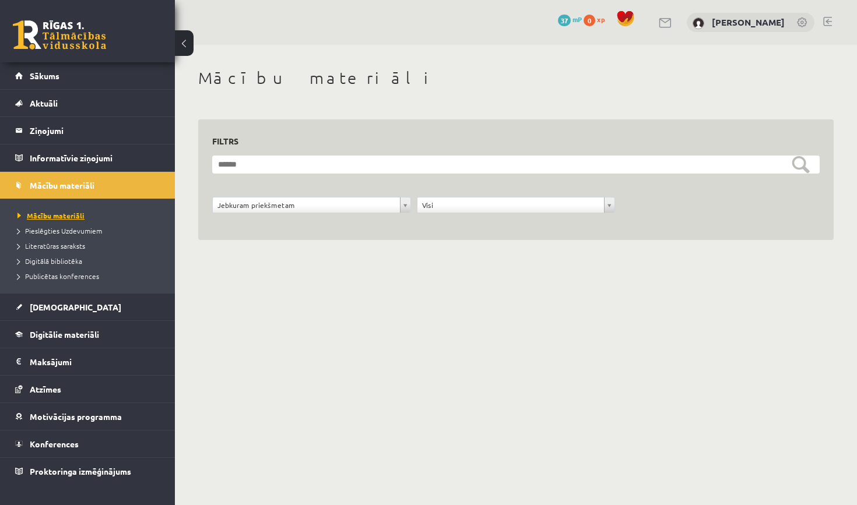
click at [60, 214] on span "Mācību materiāli" at bounding box center [50, 215] width 67 height 9
click at [28, 305] on link "[DEMOGRAPHIC_DATA]" at bounding box center [87, 307] width 145 height 27
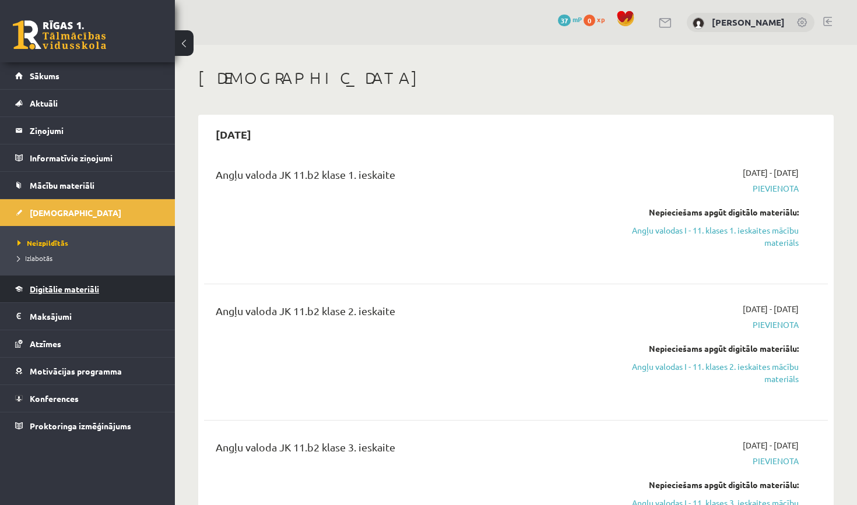
click at [61, 294] on link "Digitālie materiāli" at bounding box center [87, 289] width 145 height 27
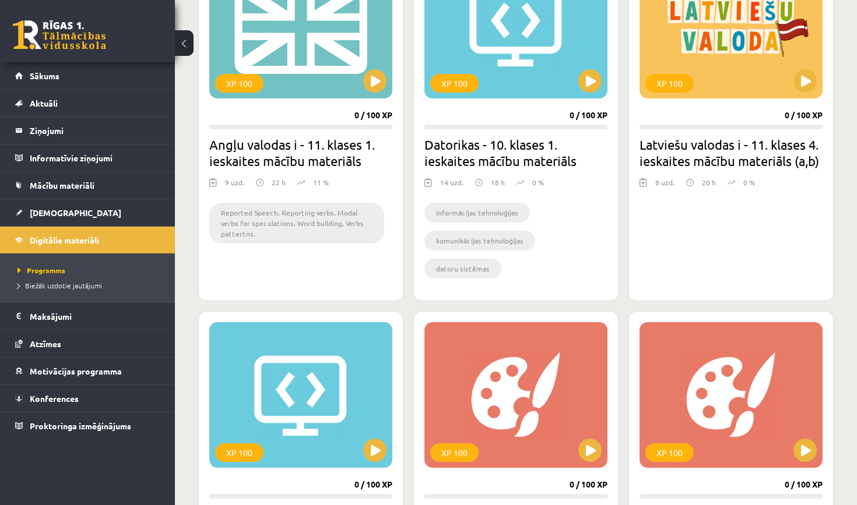
scroll to position [1502, 0]
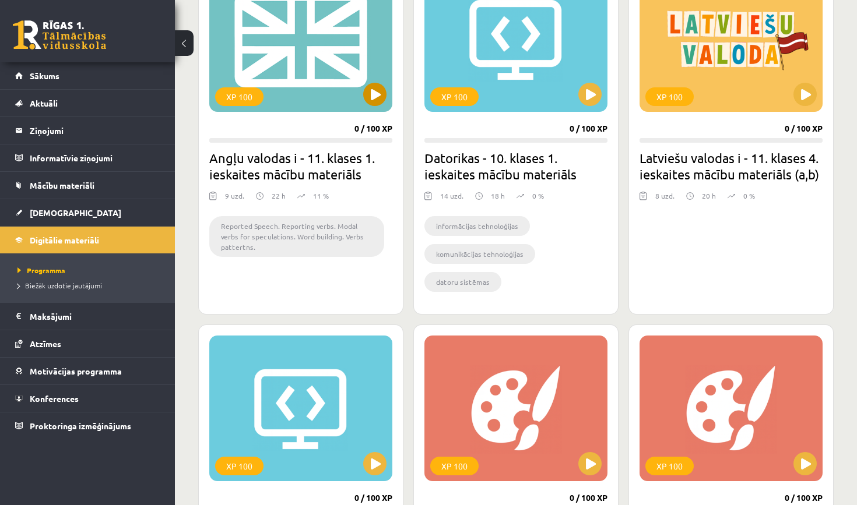
click at [375, 103] on button at bounding box center [374, 94] width 23 height 23
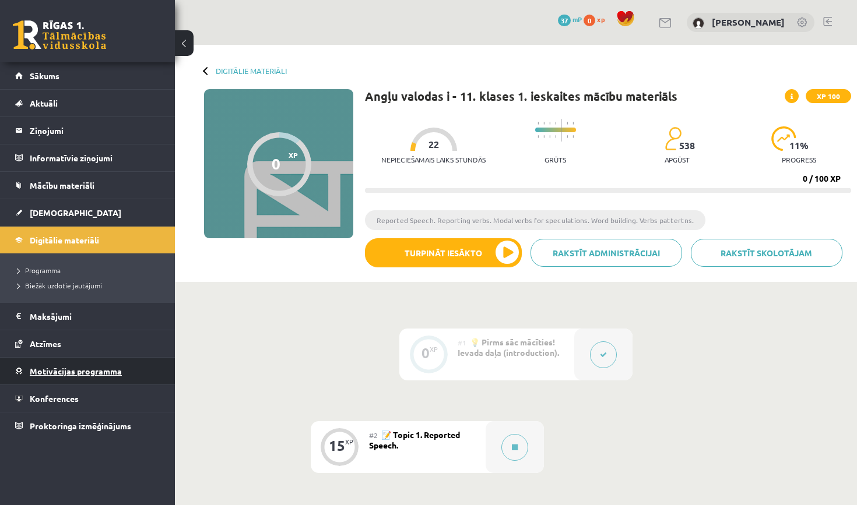
click at [56, 372] on span "Motivācijas programma" at bounding box center [76, 371] width 92 height 10
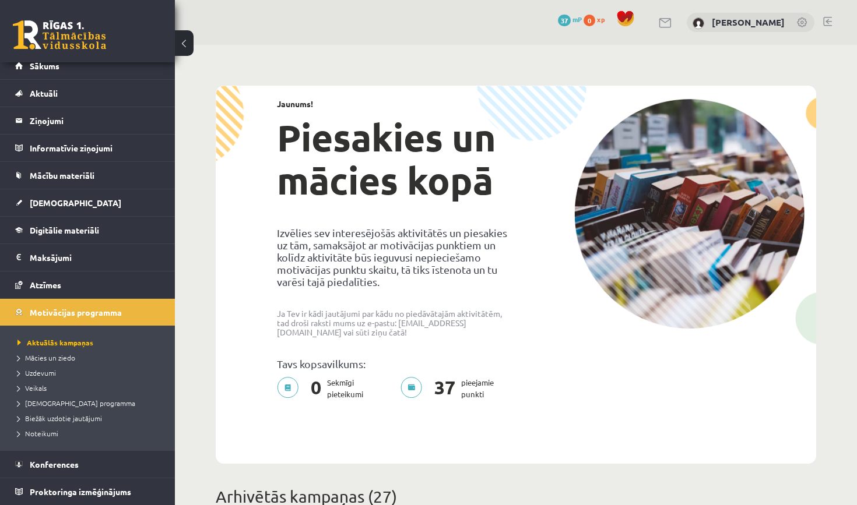
scroll to position [10, 0]
click at [605, 395] on div at bounding box center [689, 253] width 248 height 308
click at [52, 71] on link "Sākums" at bounding box center [87, 65] width 145 height 27
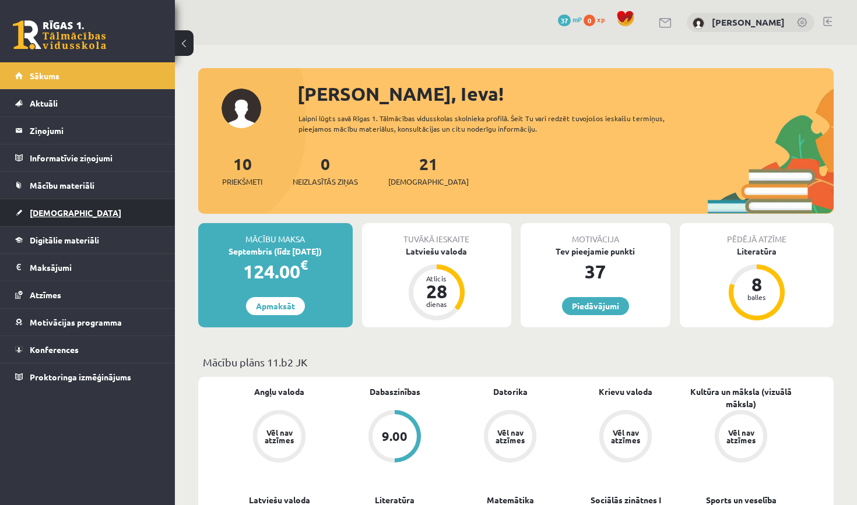
click at [57, 216] on span "[DEMOGRAPHIC_DATA]" at bounding box center [76, 212] width 92 height 10
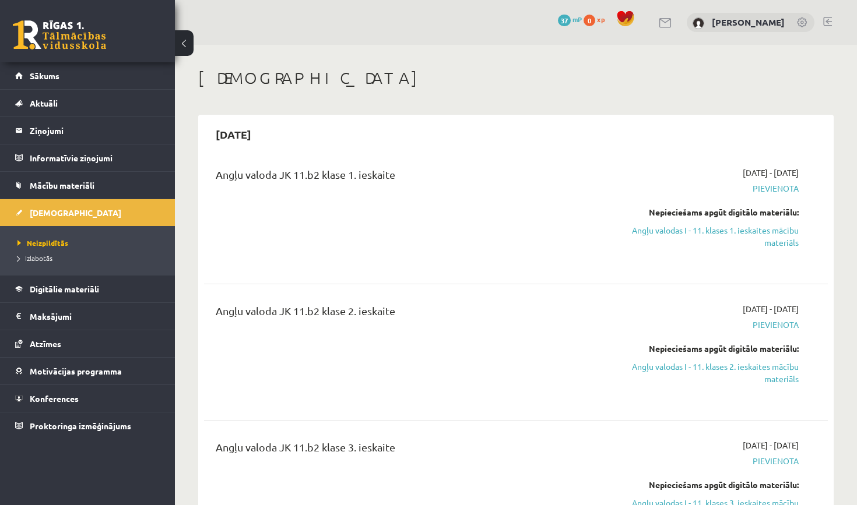
click at [827, 22] on link at bounding box center [827, 21] width 9 height 9
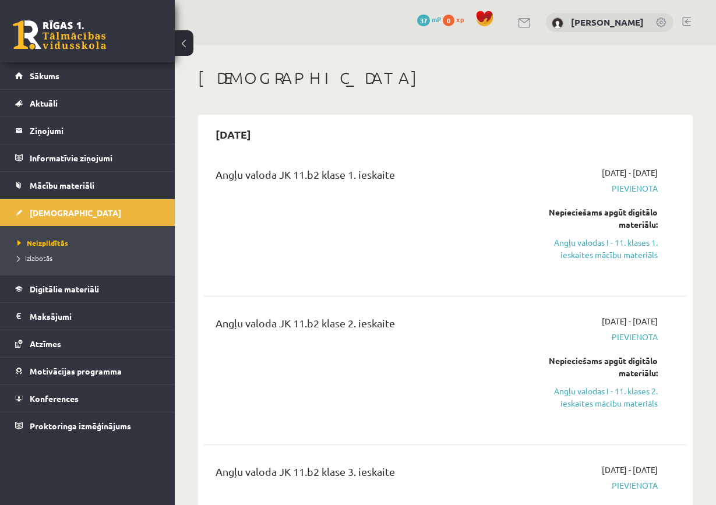
click at [685, 21] on link at bounding box center [686, 21] width 9 height 9
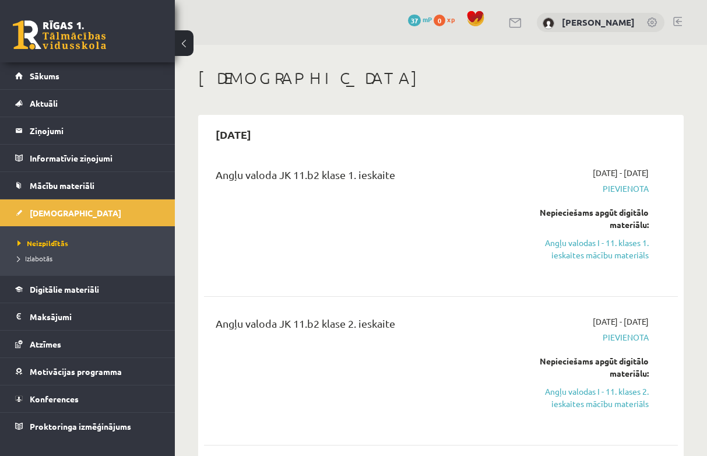
click at [680, 21] on link at bounding box center [677, 21] width 9 height 9
